Goal: Transaction & Acquisition: Obtain resource

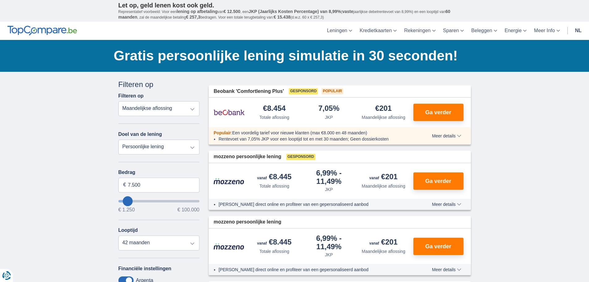
type input "14250"
type input "14.250"
select select "60"
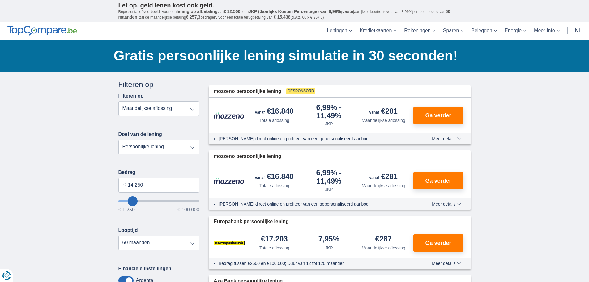
type input "17250"
type input "17.250"
select select "84"
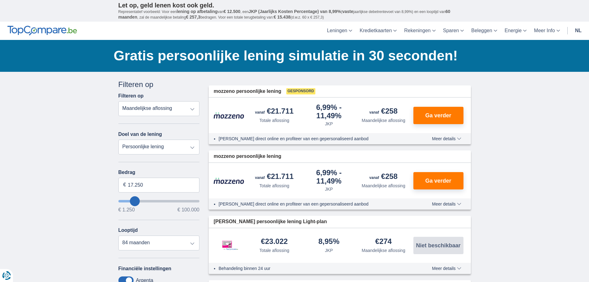
type input "24250"
type input "24.250"
select select "120"
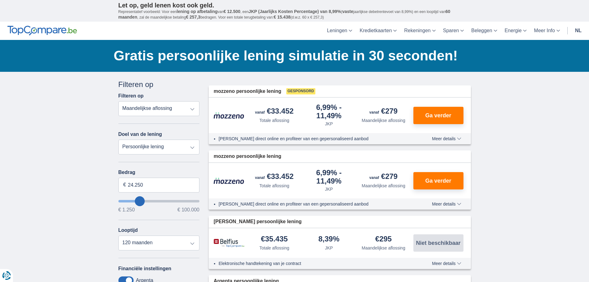
type input "60.250"
type input "60250"
click at [166, 200] on input "wantToBorrow" at bounding box center [159, 201] width 81 height 2
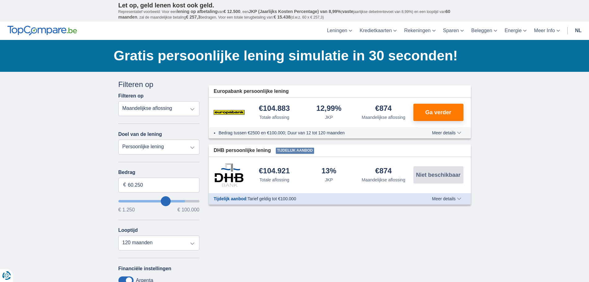
type input "82.250"
type input "82250"
click at [182, 202] on input "wantToBorrow" at bounding box center [159, 201] width 81 height 2
type input "98.250"
type input "98250"
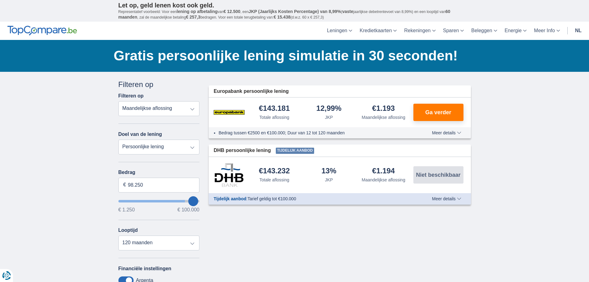
click at [194, 202] on input "wantToBorrow" at bounding box center [159, 201] width 81 height 2
click at [136, 148] on select "Persoonlijke lening Auto Moto / fiets Mobilhome / caravan Renovatie Energie Sch…" at bounding box center [159, 147] width 81 height 15
select select "overdrafts"
click at [119, 140] on select "Persoonlijke lening Auto Moto / fiets Mobilhome / caravan Renovatie Energie Sch…" at bounding box center [159, 147] width 81 height 15
type input "2.000"
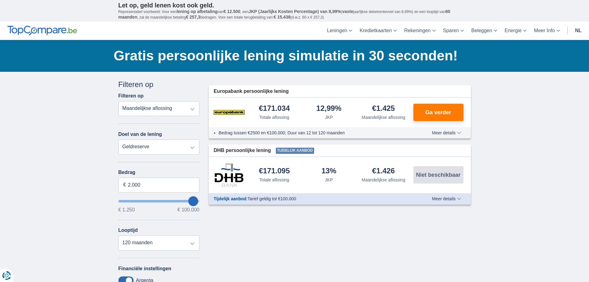
type input "2500"
select select "24"
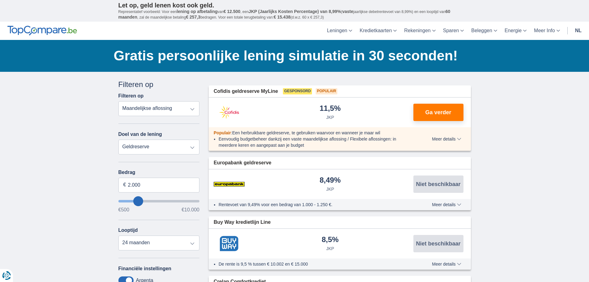
click at [172, 152] on select "Persoonlijke lening Auto Moto / fiets Mobilhome / caravan Renovatie Energie Sch…" at bounding box center [159, 147] width 81 height 15
select select "debtConsolidation"
click at [119, 140] on select "Persoonlijke lening Auto Moto / fiets Mobilhome / caravan Renovatie Energie Sch…" at bounding box center [159, 147] width 81 height 15
type input "10.000"
type input "10250"
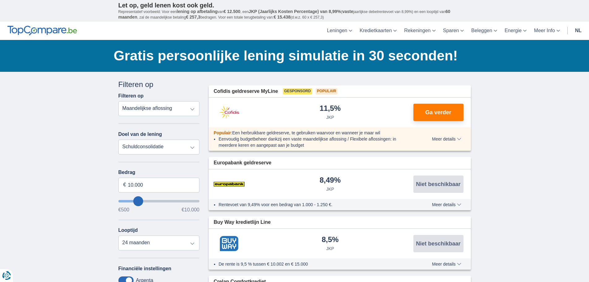
select select "48"
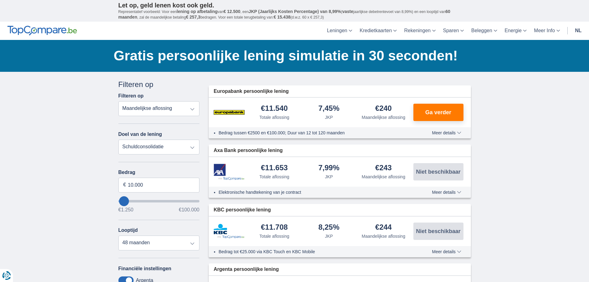
type input "99.250"
type input "99250"
click at [196, 201] on input "wantToBorrow" at bounding box center [159, 201] width 81 height 2
select select "120"
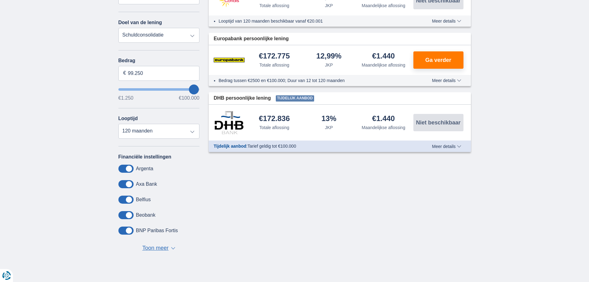
scroll to position [109, 0]
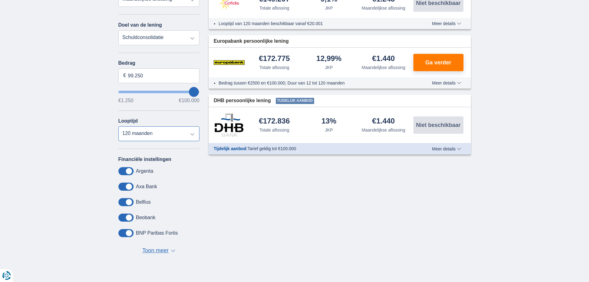
click at [193, 135] on select "12 maanden 18 maanden 24 maanden 30 maanden 36 maanden 42 maanden 48 maanden 60…" at bounding box center [159, 133] width 81 height 15
click at [161, 250] on span "Toon meer" at bounding box center [155, 251] width 26 height 8
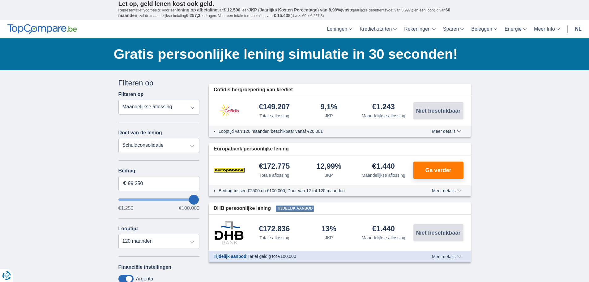
scroll to position [0, 0]
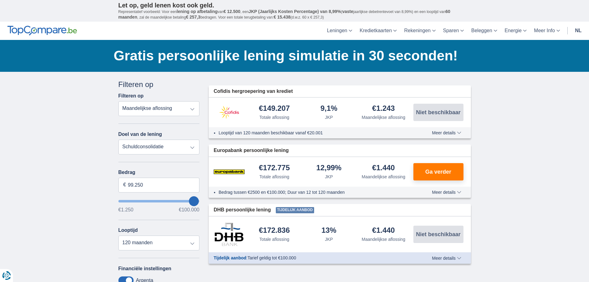
type input "60.250"
type input "60250"
click at [166, 201] on input "wantToBorrow" at bounding box center [159, 201] width 81 height 2
type input "47.250"
type input "47250"
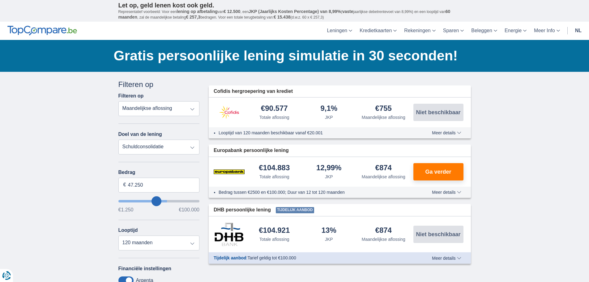
click at [157, 202] on input "wantToBorrow" at bounding box center [159, 201] width 81 height 2
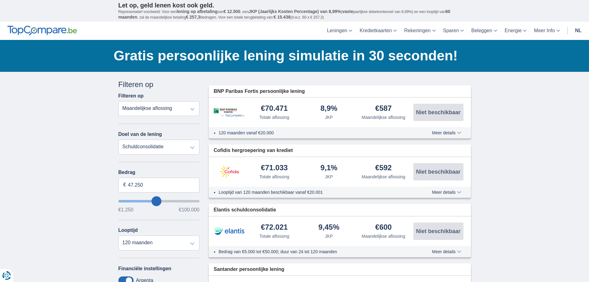
type input "56.250"
type input "56250"
click at [163, 201] on input "wantToBorrow" at bounding box center [159, 201] width 81 height 2
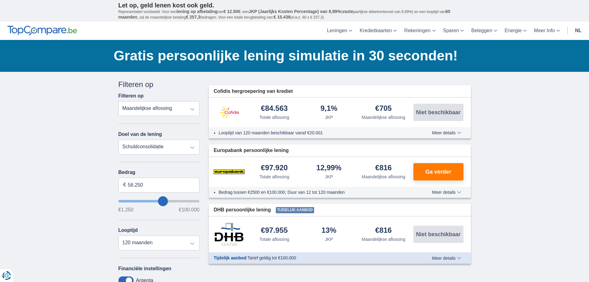
type input "47.250"
type input "47250"
click at [157, 202] on input "wantToBorrow" at bounding box center [159, 201] width 81 height 2
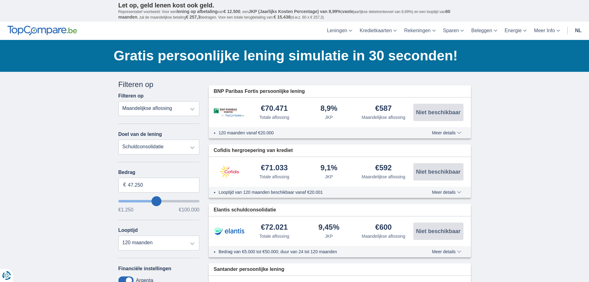
click at [173, 149] on select "Persoonlijke lening Auto Moto / fiets Mobilhome / caravan Renovatie Energie Sch…" at bounding box center [159, 147] width 81 height 15
select select "other"
click at [119, 140] on select "Persoonlijke lening Auto Moto / fiets Mobilhome / caravan Renovatie Energie Sch…" at bounding box center [159, 147] width 81 height 15
type input "7.500"
type input "7250"
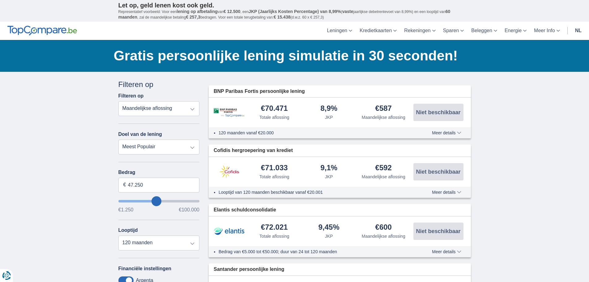
select select "42"
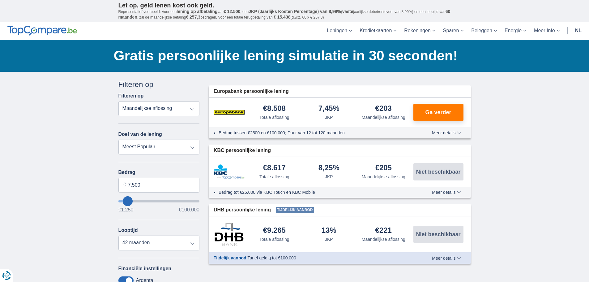
type input "99.250"
type input "99250"
click at [195, 200] on input "wantToBorrow" at bounding box center [159, 201] width 81 height 2
select select "120"
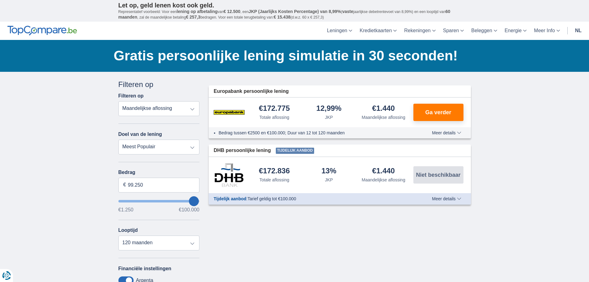
type input "79.250"
type input "79250"
click at [179, 202] on input "wantToBorrow" at bounding box center [159, 201] width 81 height 2
type input "54.250"
type input "54250"
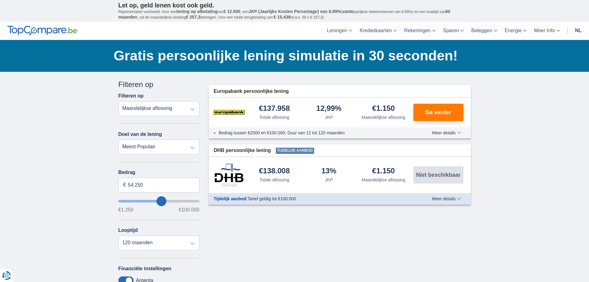
click at [162, 201] on input "wantToBorrow" at bounding box center [159, 201] width 81 height 2
type input "32.250"
type input "32250"
click at [145, 201] on input "wantToBorrow" at bounding box center [159, 201] width 81 height 2
type input "14.250"
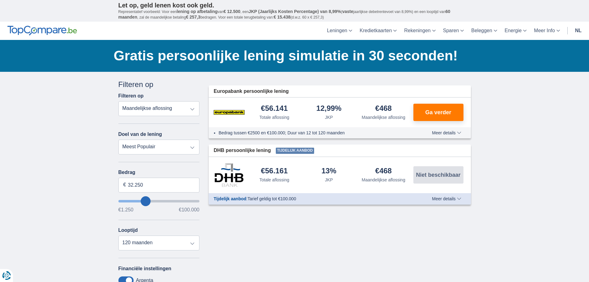
type input "14250"
select select "60"
type input "14250"
click at [133, 200] on input "wantToBorrow" at bounding box center [159, 201] width 81 height 2
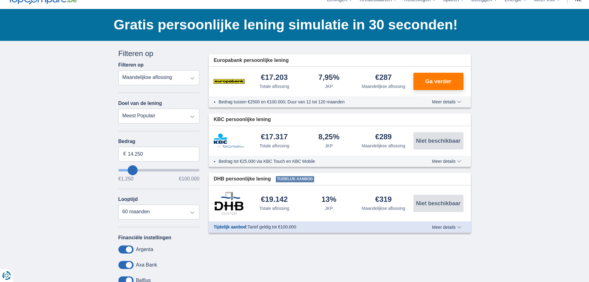
scroll to position [17, 0]
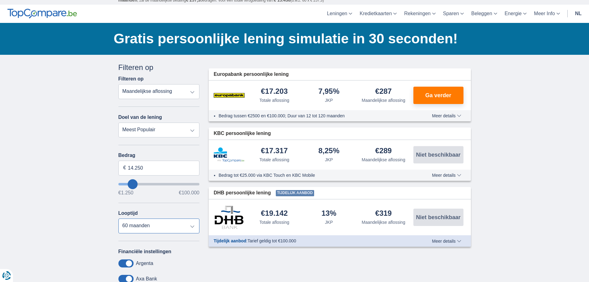
click at [193, 224] on select "12 maanden 18 maanden 24 maanden 30 maanden 36 maanden 42 maanden 48 maanden 60…" at bounding box center [159, 225] width 81 height 15
select select "30"
click at [119, 218] on select "12 maanden 18 maanden 24 maanden 30 maanden 36 maanden 42 maanden 48 maanden 60…" at bounding box center [159, 225] width 81 height 15
type input "44.250"
type input "44250"
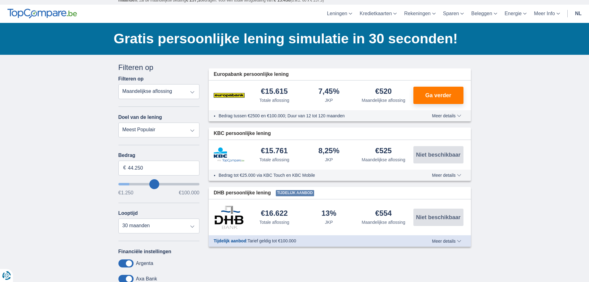
select select "120"
type input "44250"
click at [154, 183] on input "wantToBorrow" at bounding box center [159, 184] width 81 height 2
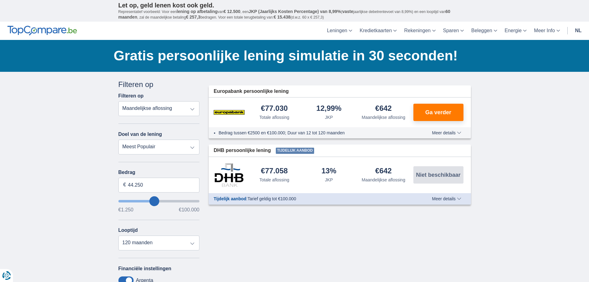
type input "22.250"
type input "22250"
click at [139, 201] on input "wantToBorrow" at bounding box center [159, 201] width 81 height 2
type input "14.250"
type input "14250"
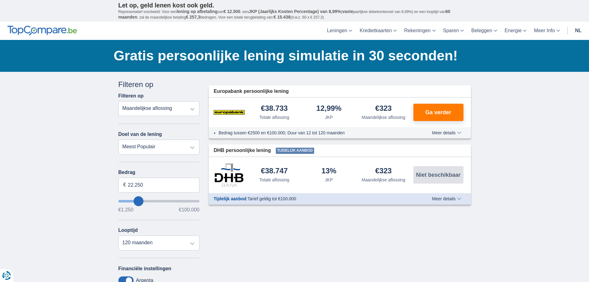
select select "60"
type input "14250"
click at [133, 202] on input "wantToBorrow" at bounding box center [159, 201] width 81 height 2
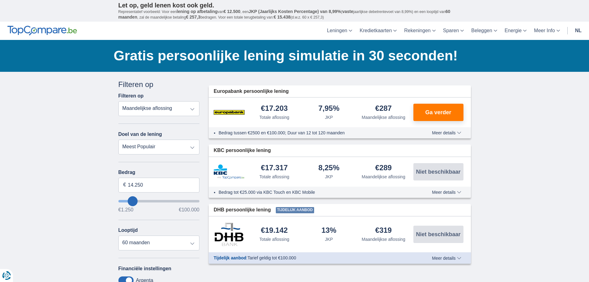
type input "24.250"
type input "24250"
click at [140, 202] on input "wantToBorrow" at bounding box center [159, 201] width 81 height 2
select select "120"
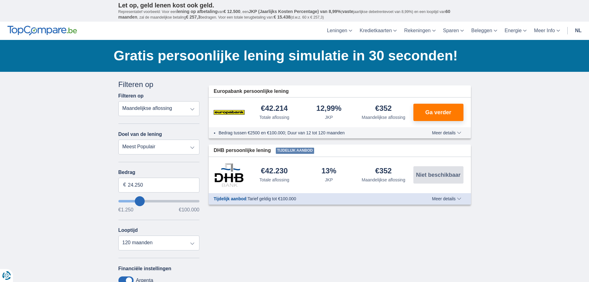
type input "46.250"
type input "46250"
click at [156, 200] on input "wantToBorrow" at bounding box center [159, 201] width 81 height 2
type input "70.250"
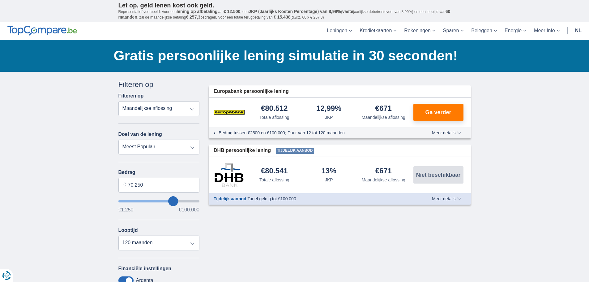
type input "70250"
click at [173, 200] on input "wantToBorrow" at bounding box center [159, 201] width 81 height 2
type input "92.250"
type input "92250"
click at [189, 200] on input "wantToBorrow" at bounding box center [159, 201] width 81 height 2
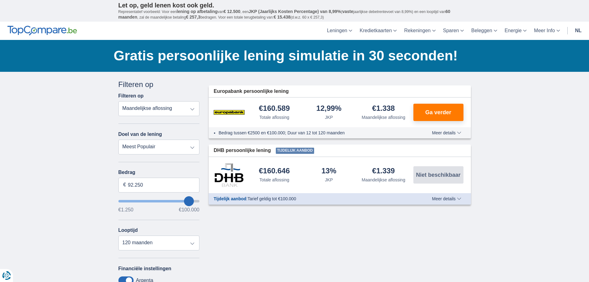
type input "99.250"
type input "99250"
click at [196, 201] on input "wantToBorrow" at bounding box center [159, 201] width 81 height 2
